Goal: Information Seeking & Learning: Learn about a topic

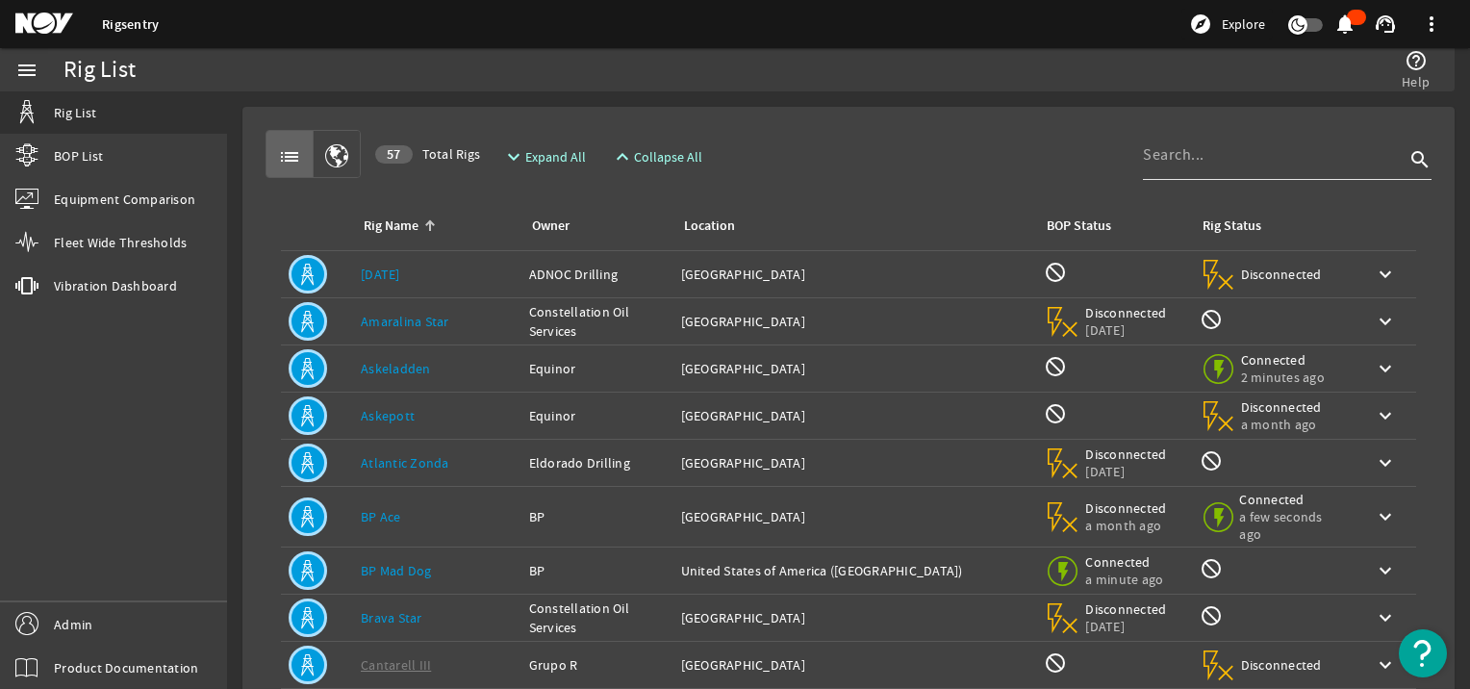
click at [1189, 152] on input at bounding box center [1274, 154] width 262 height 23
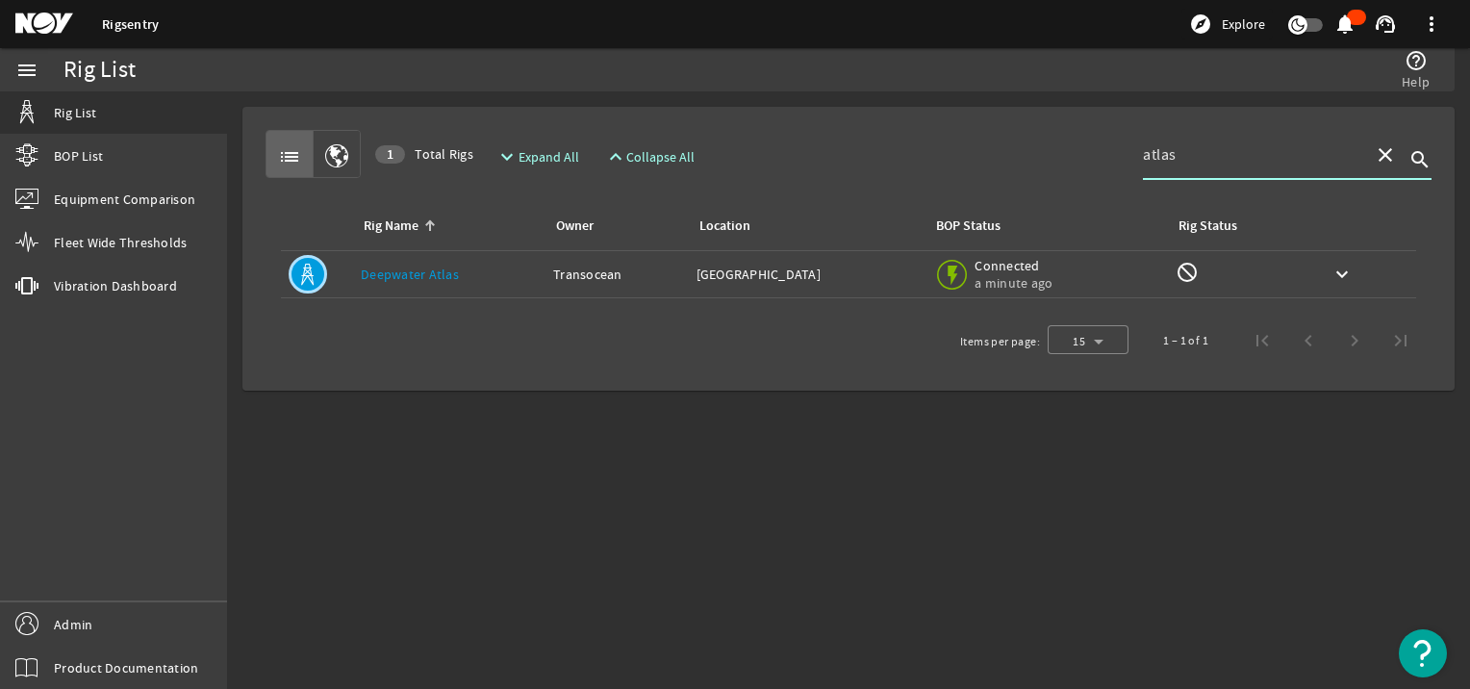
type input "atlas"
click at [426, 266] on link "Deepwater Atlas" at bounding box center [410, 274] width 98 height 17
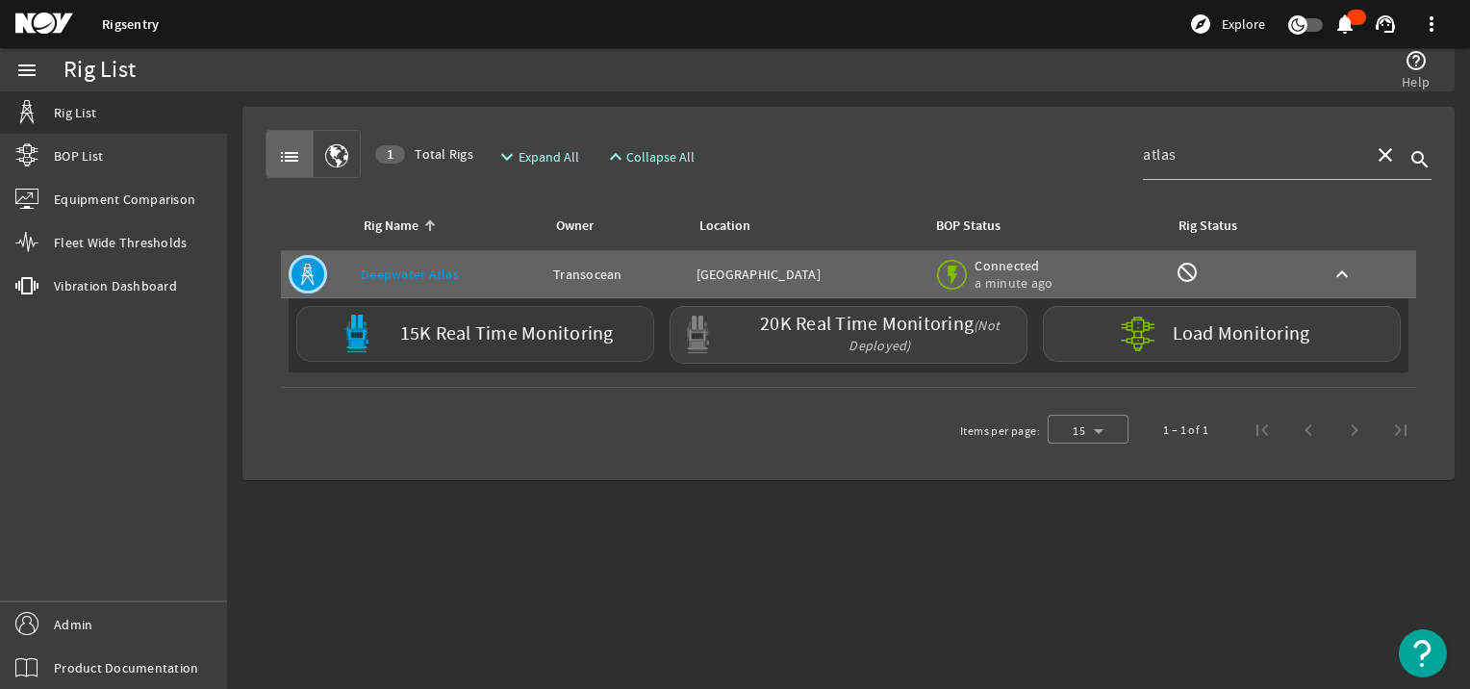
click at [450, 326] on label "15K Real Time Monitoring" at bounding box center [507, 334] width 214 height 20
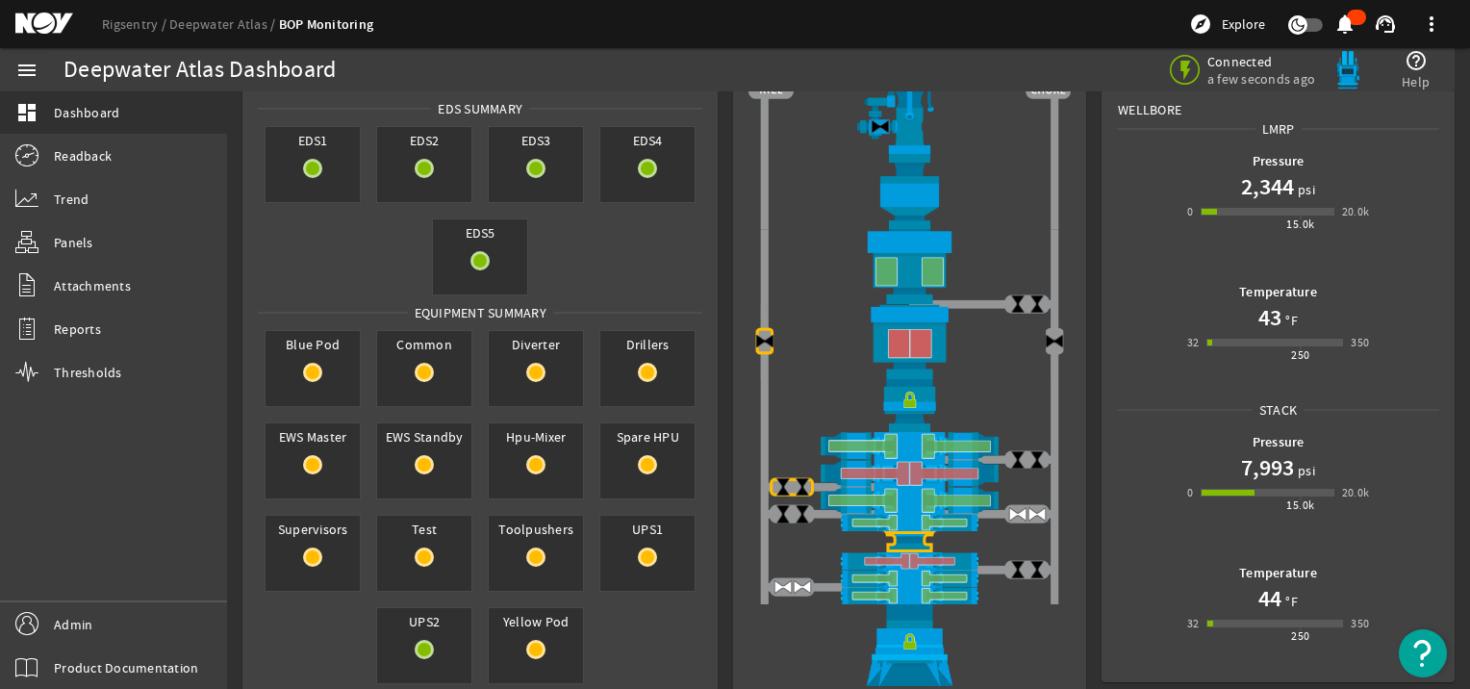
scroll to position [164, 0]
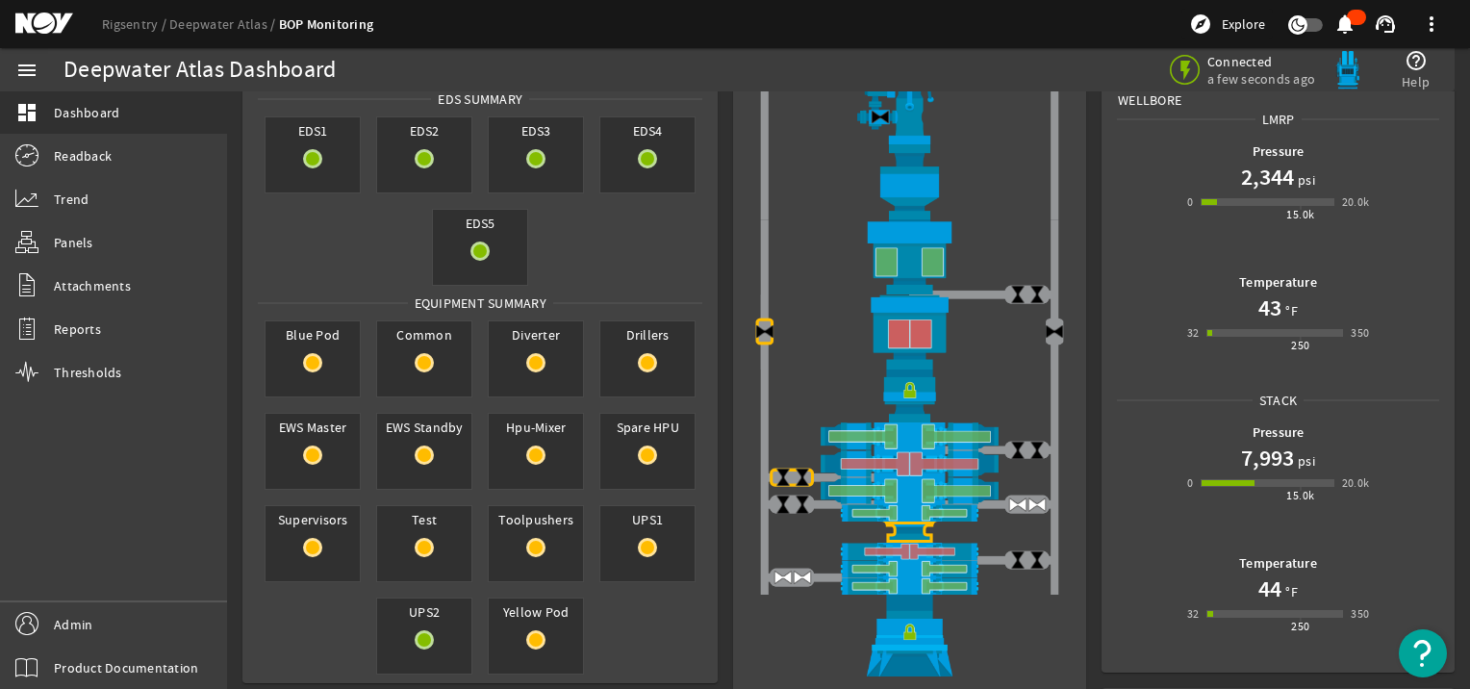
click at [959, 423] on img at bounding box center [910, 435] width 322 height 27
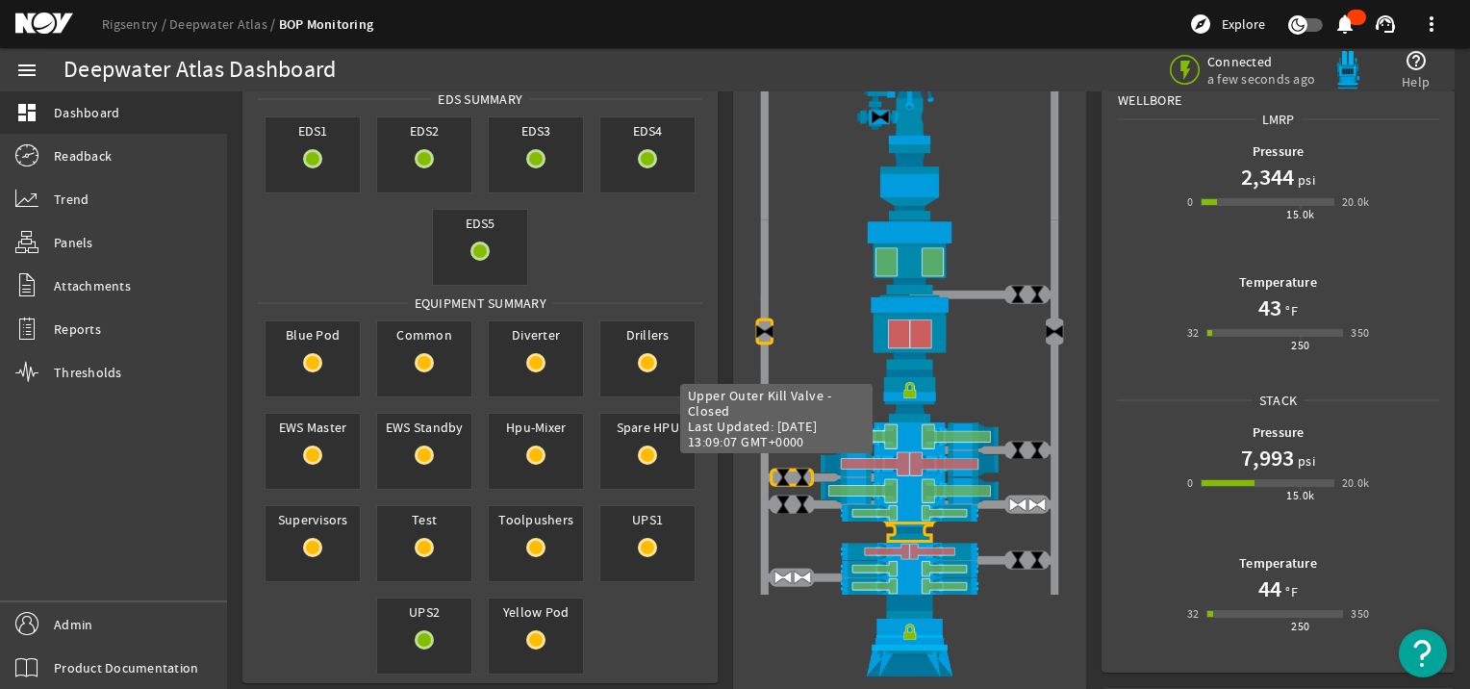
click at [777, 472] on img at bounding box center [783, 477] width 19 height 19
click at [793, 472] on img at bounding box center [802, 477] width 19 height 19
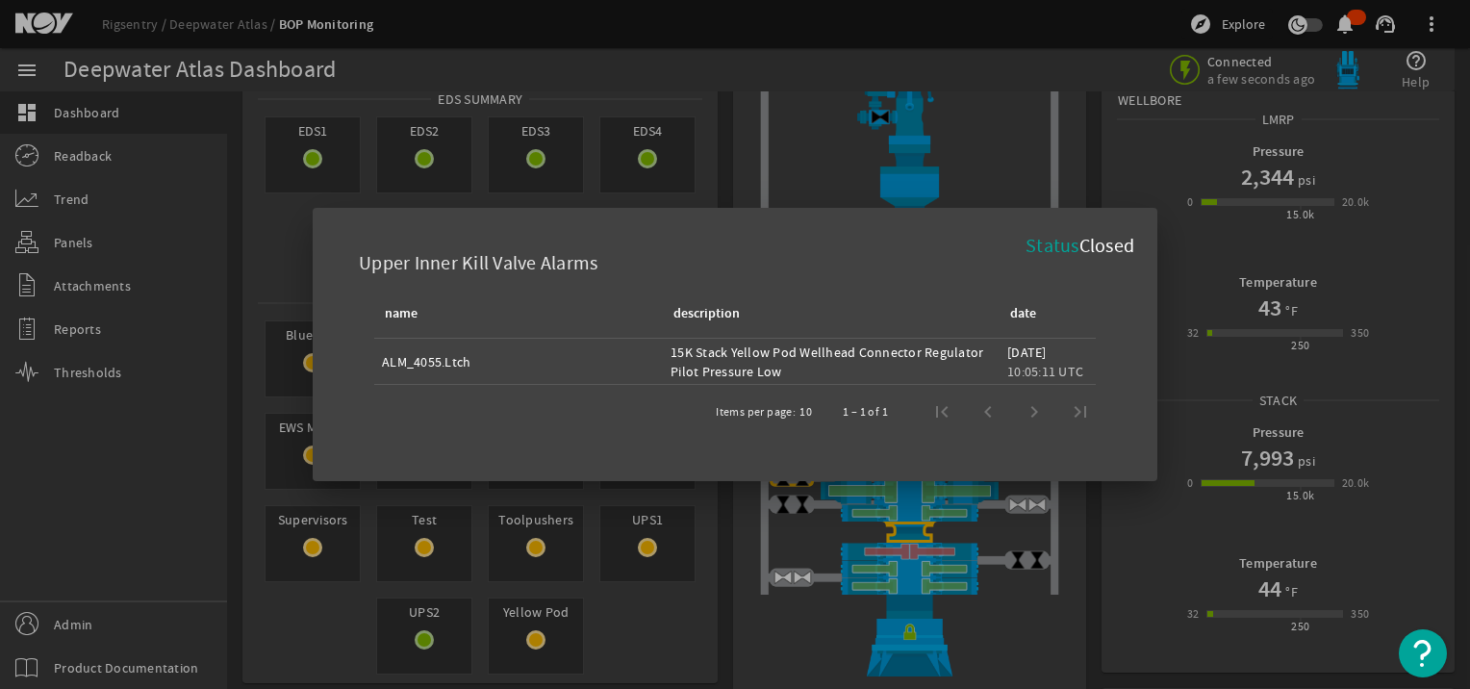
click at [1115, 243] on span "Closed" at bounding box center [1107, 246] width 56 height 24
click at [1098, 249] on span "Closed" at bounding box center [1107, 246] width 56 height 24
click at [1044, 500] on div at bounding box center [735, 344] width 1470 height 689
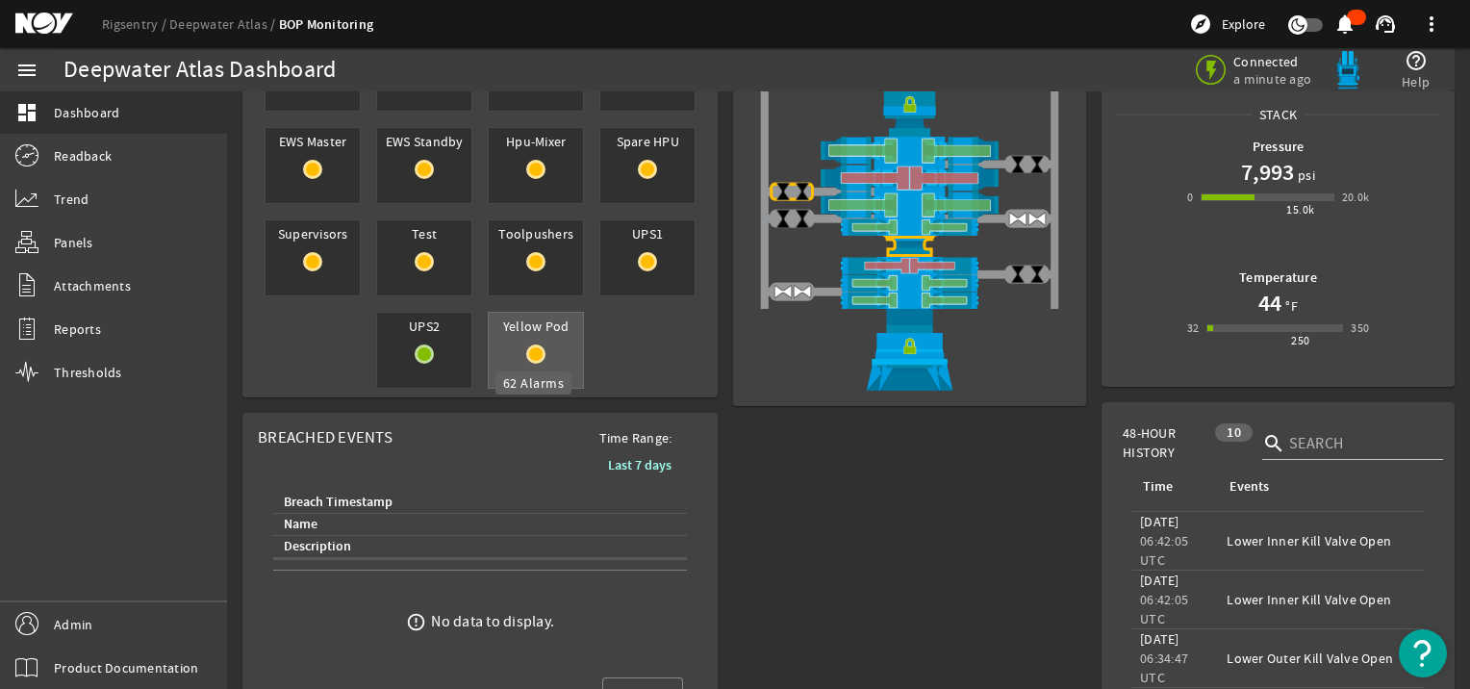
scroll to position [457, 0]
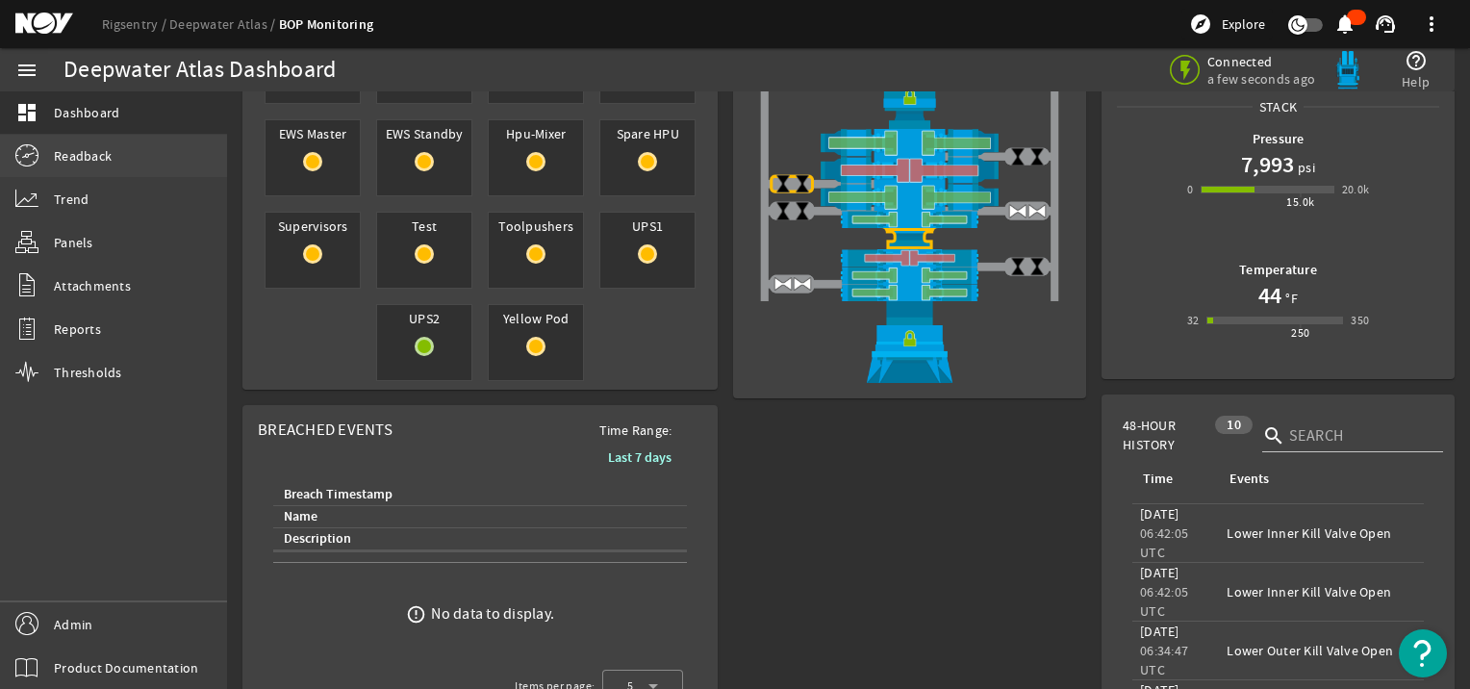
click at [47, 152] on link "Readback" at bounding box center [113, 156] width 227 height 42
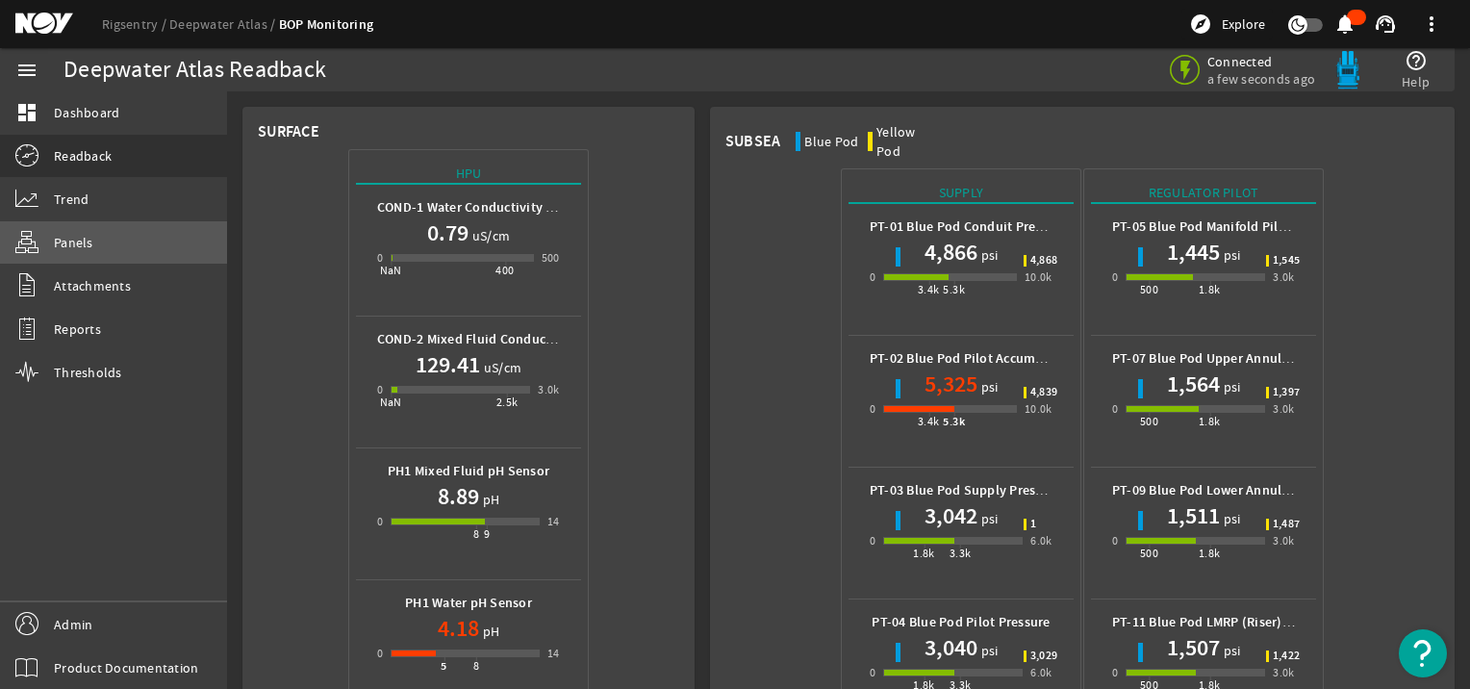
click at [70, 260] on link "Panels" at bounding box center [113, 242] width 227 height 42
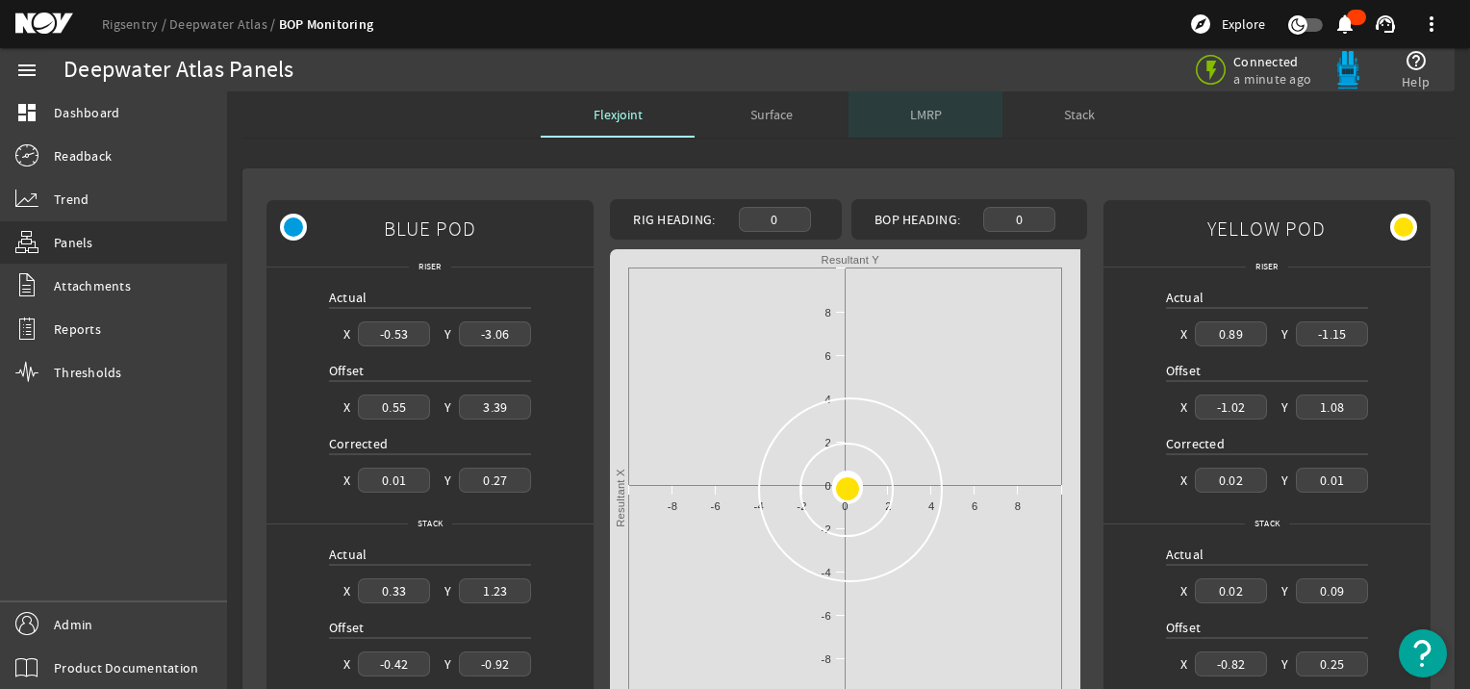
click at [916, 117] on span "LMRP" at bounding box center [926, 114] width 32 height 13
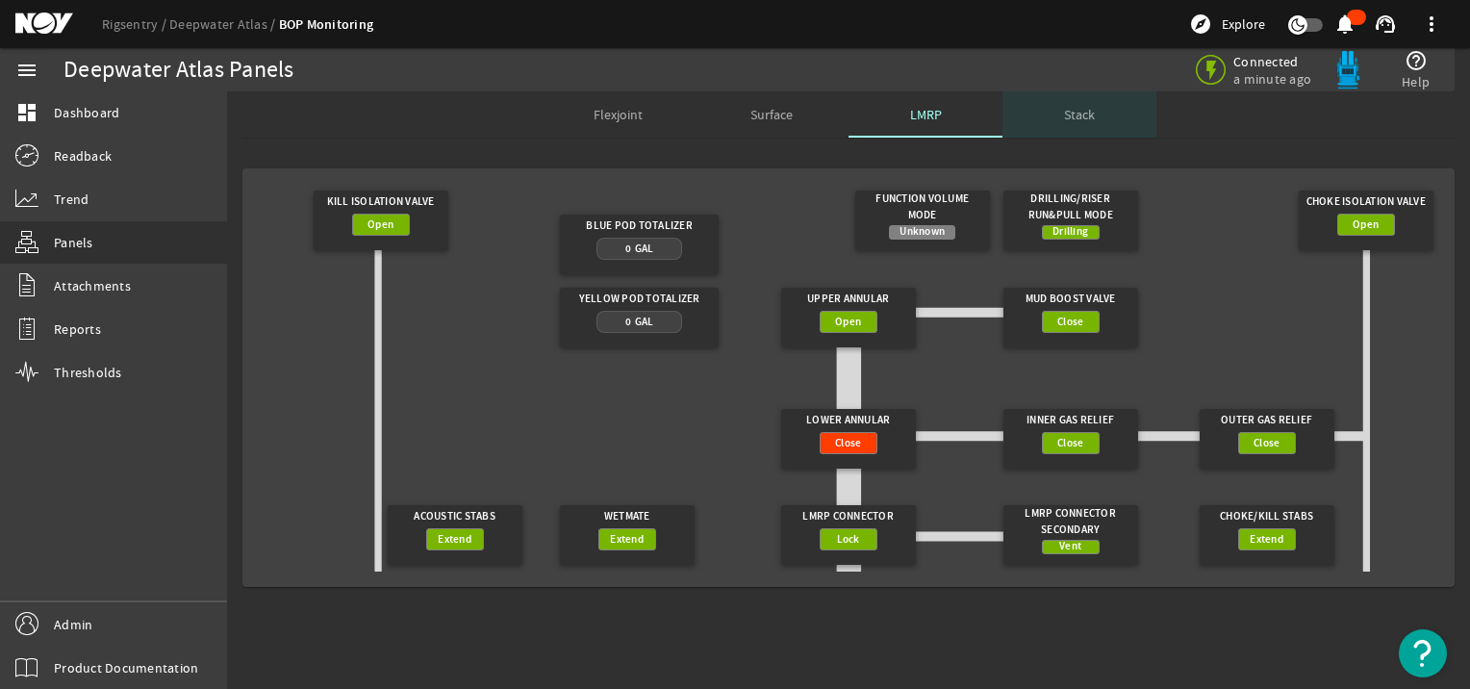
click at [1060, 111] on div "Stack" at bounding box center [1079, 114] width 154 height 46
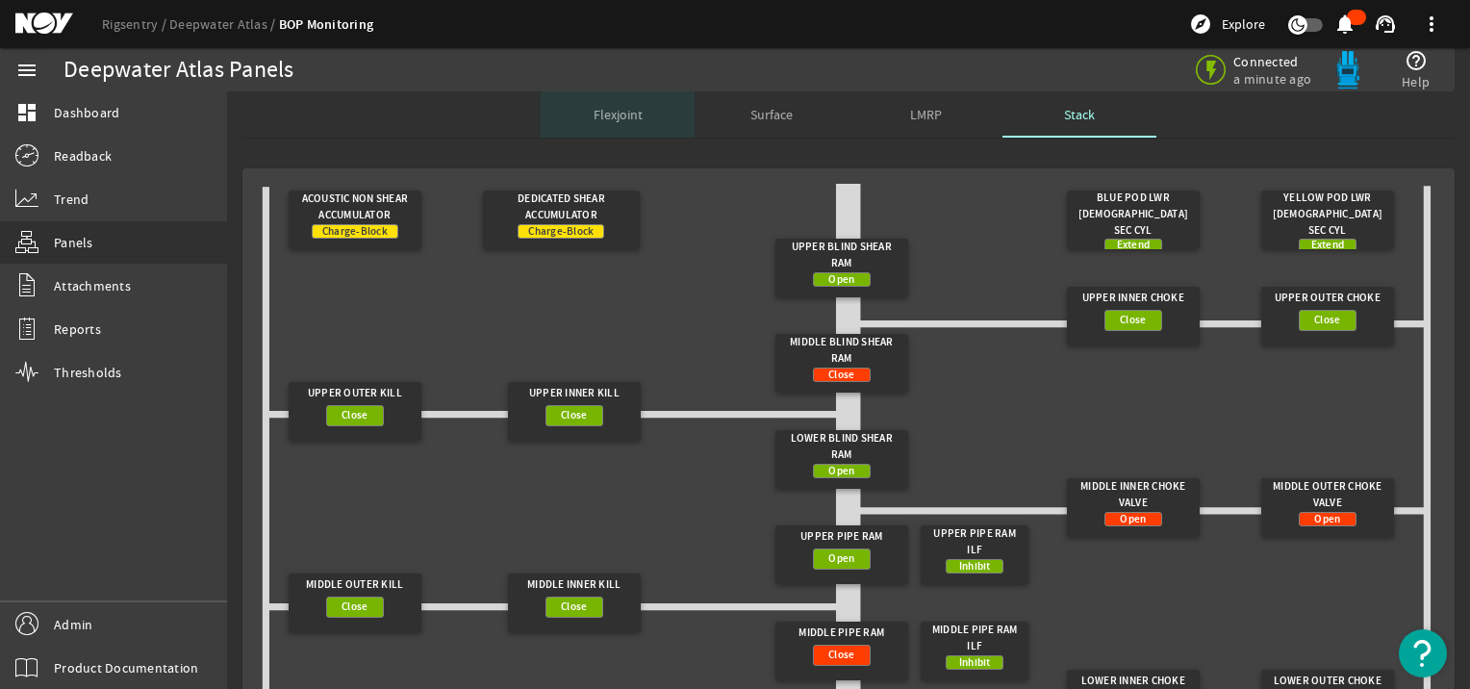
click at [604, 113] on span "Flexjoint" at bounding box center [618, 114] width 49 height 13
